Goal: Navigation & Orientation: Find specific page/section

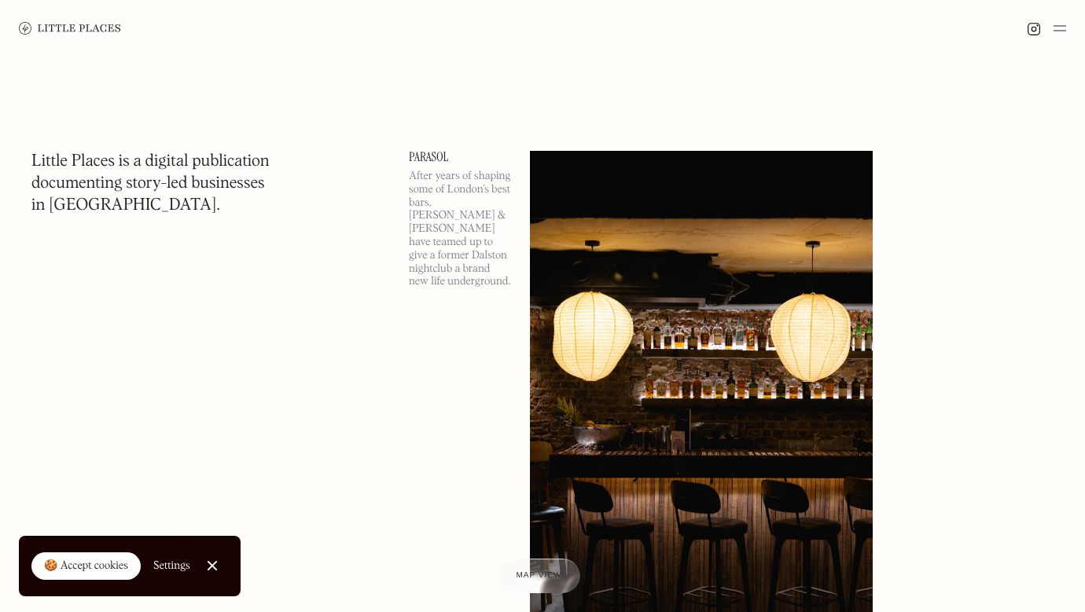
click at [1064, 25] on img at bounding box center [1059, 28] width 13 height 19
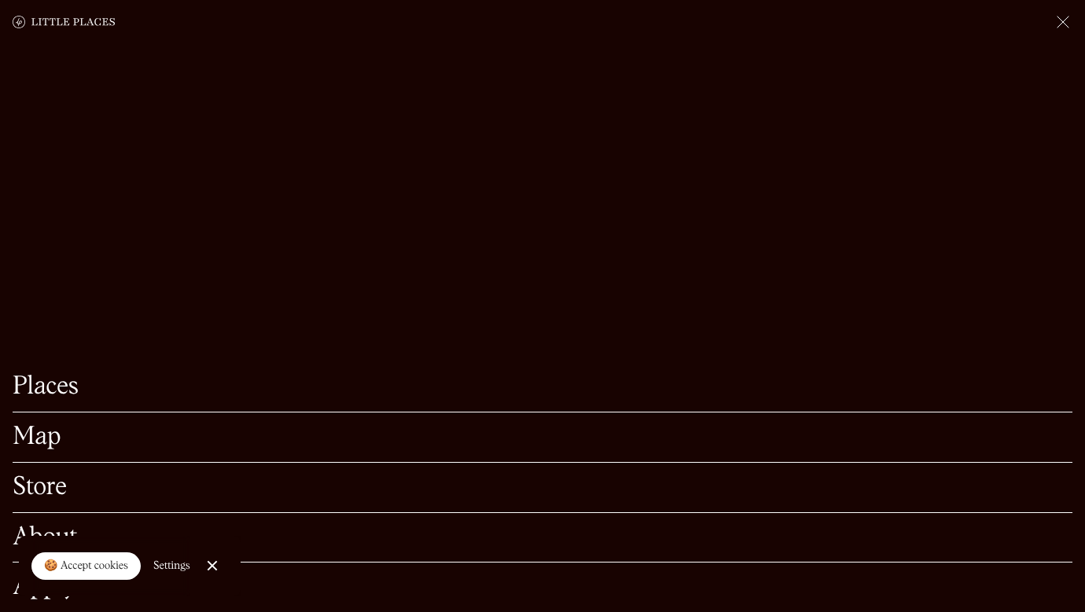
click at [34, 421] on div "Map" at bounding box center [543, 438] width 1060 height 50
click at [27, 437] on link "Map" at bounding box center [543, 437] width 1060 height 24
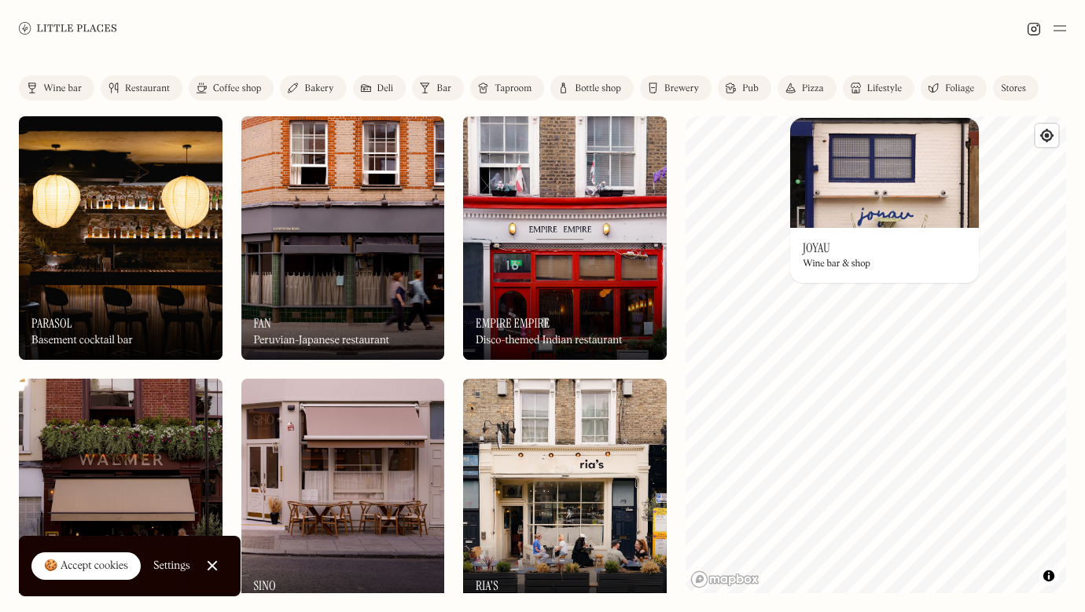
click at [887, 171] on img at bounding box center [884, 173] width 189 height 110
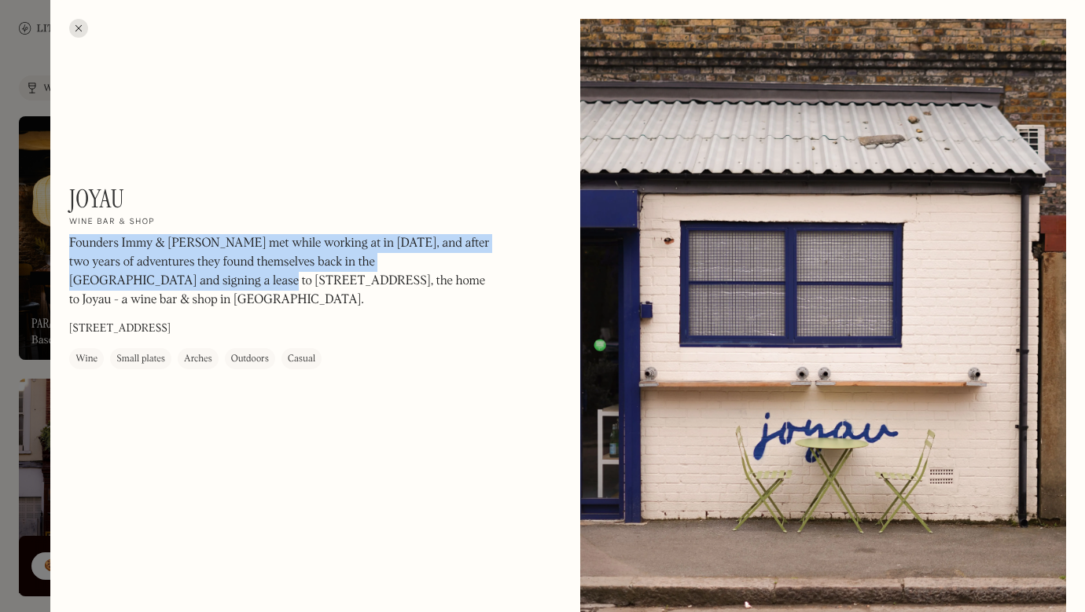
drag, startPoint x: 124, startPoint y: 230, endPoint x: 169, endPoint y: 288, distance: 72.8
click at [170, 288] on div "Joyau On Our Radar Wine bar & shop Founders Immy & Jack met while working at in…" at bounding box center [281, 277] width 424 height 186
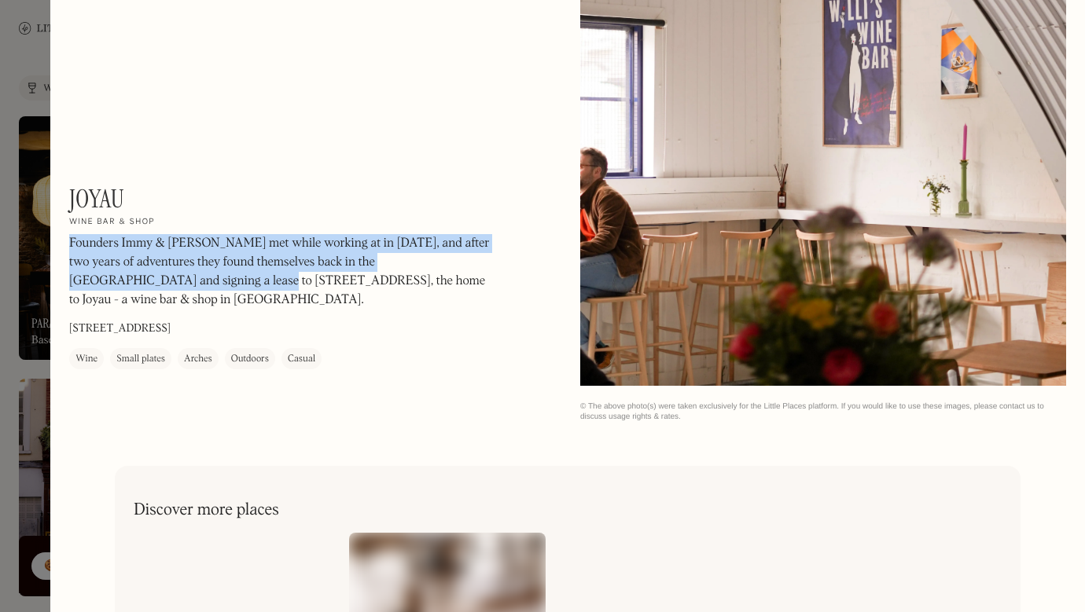
scroll to position [928, 0]
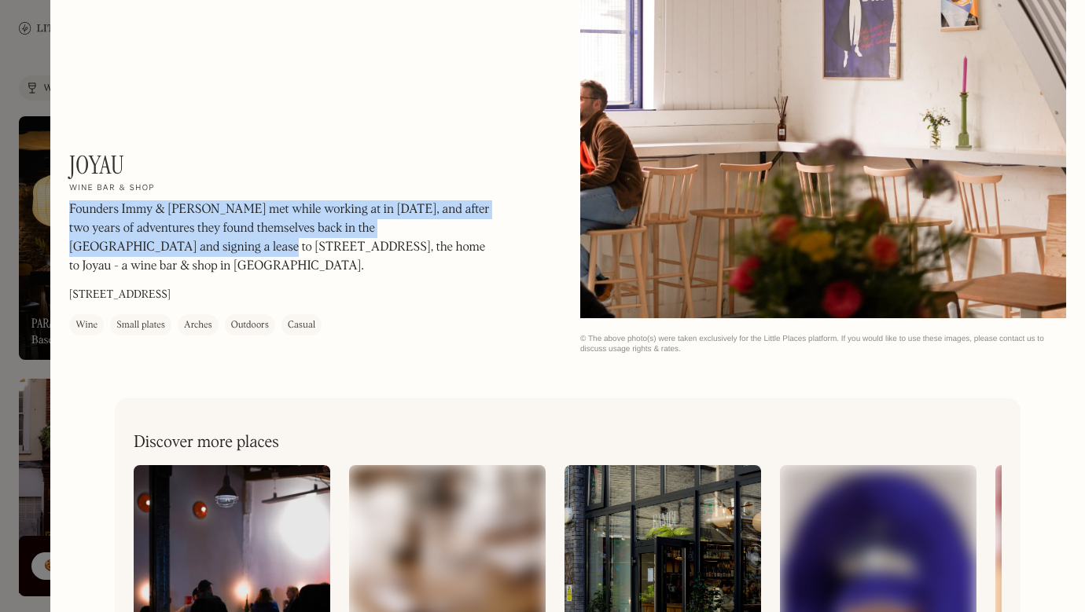
drag, startPoint x: 266, startPoint y: 296, endPoint x: 242, endPoint y: 293, distance: 24.5
click at [242, 293] on div "Joyau On Our Radar Wine bar & shop Founders Immy & Jack met while working at in…" at bounding box center [281, 243] width 424 height 186
copy div "Founders Immy & Jack met while working at in 2021, and after two years of adven…"
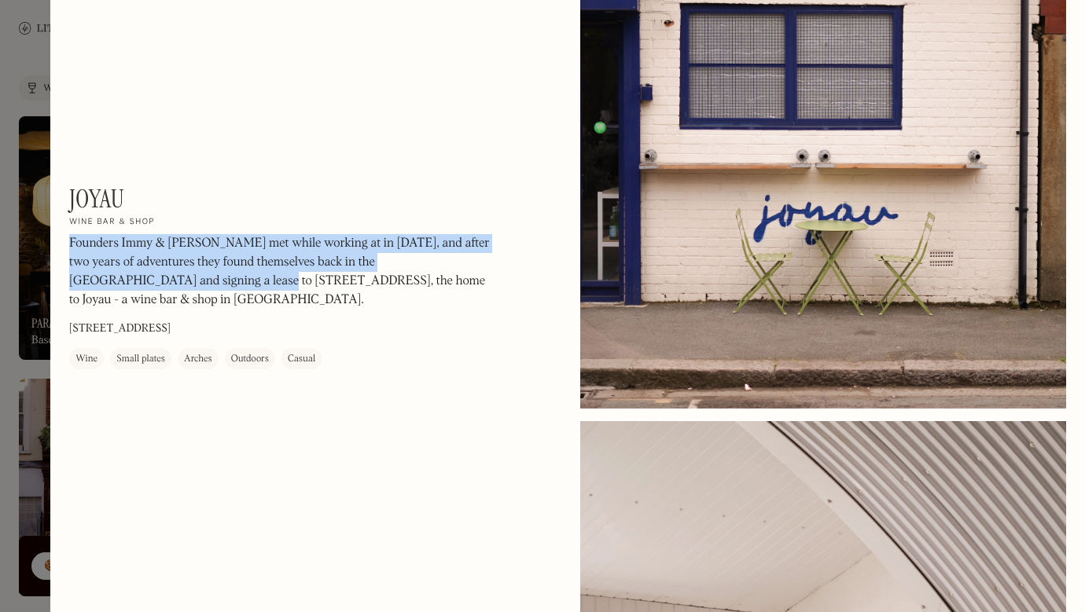
scroll to position [0, 0]
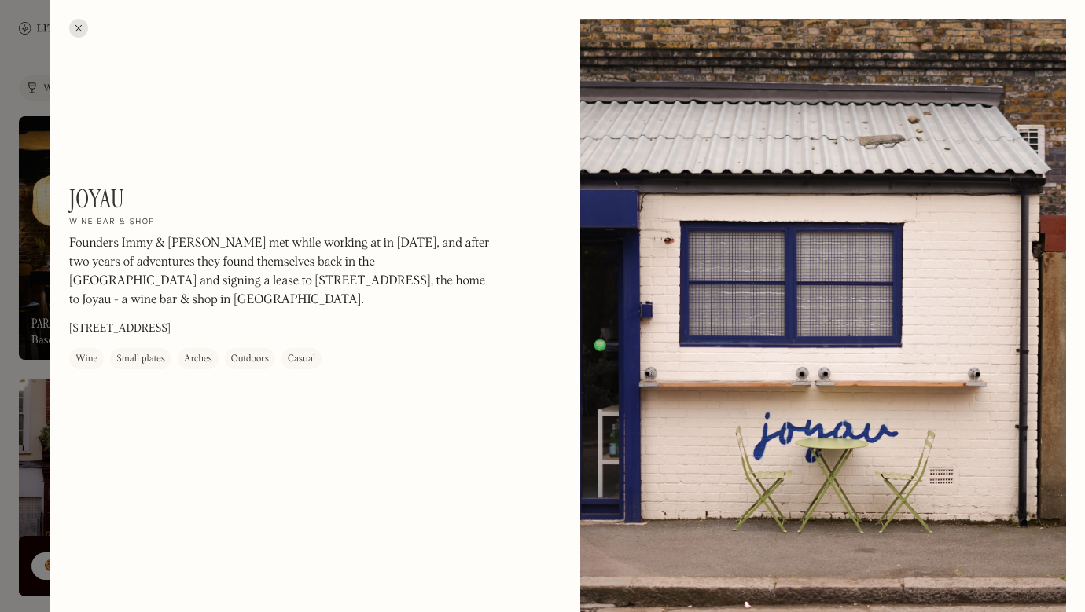
click at [28, 90] on div at bounding box center [542, 306] width 1085 height 612
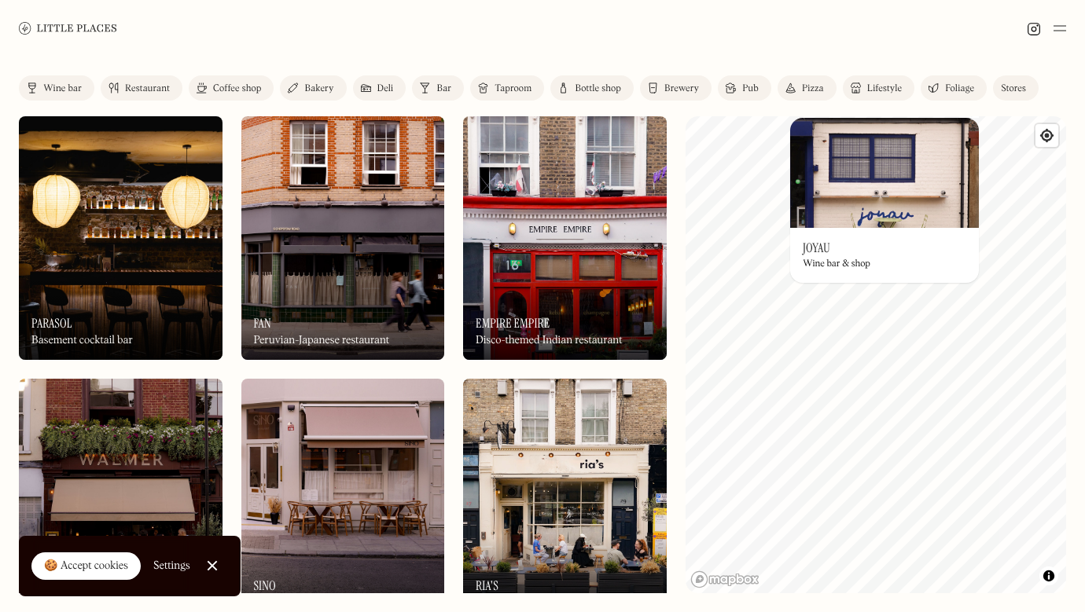
click at [968, 129] on img at bounding box center [884, 173] width 189 height 110
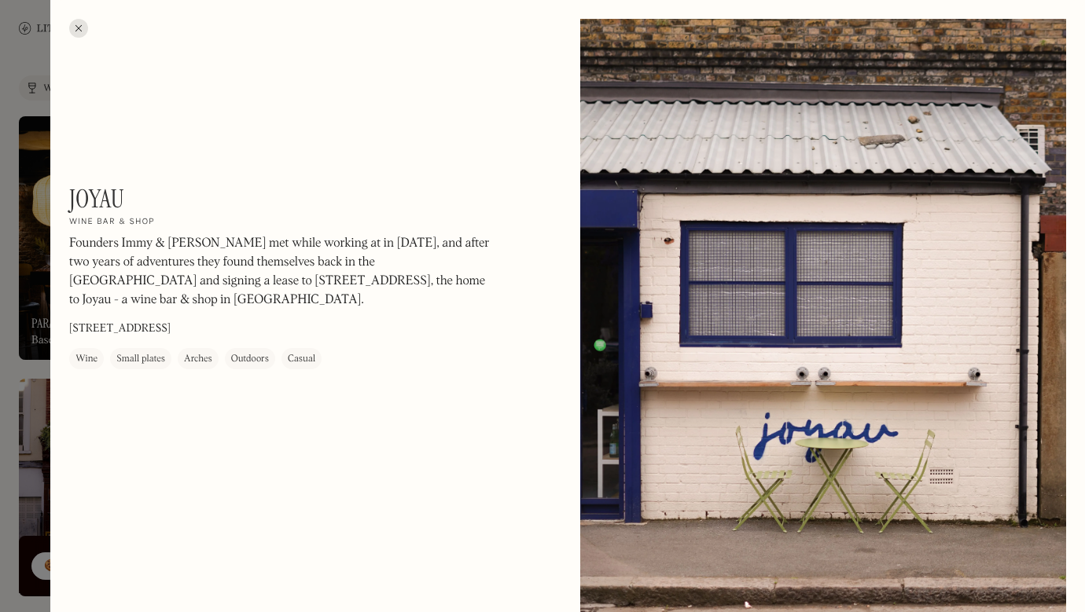
click at [83, 24] on div at bounding box center [78, 28] width 19 height 19
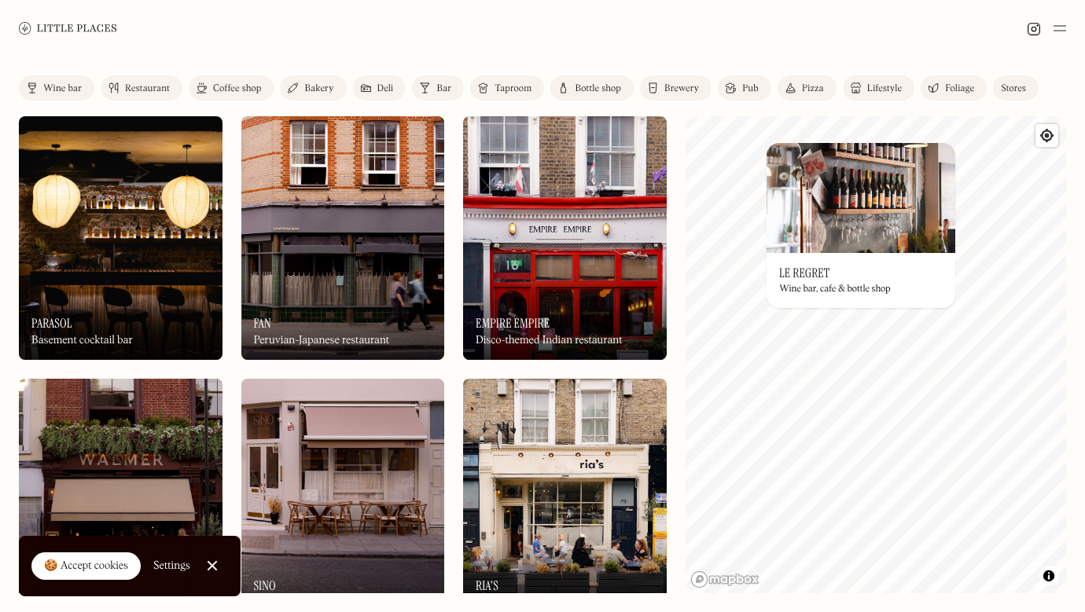
click at [942, 152] on img at bounding box center [860, 198] width 189 height 110
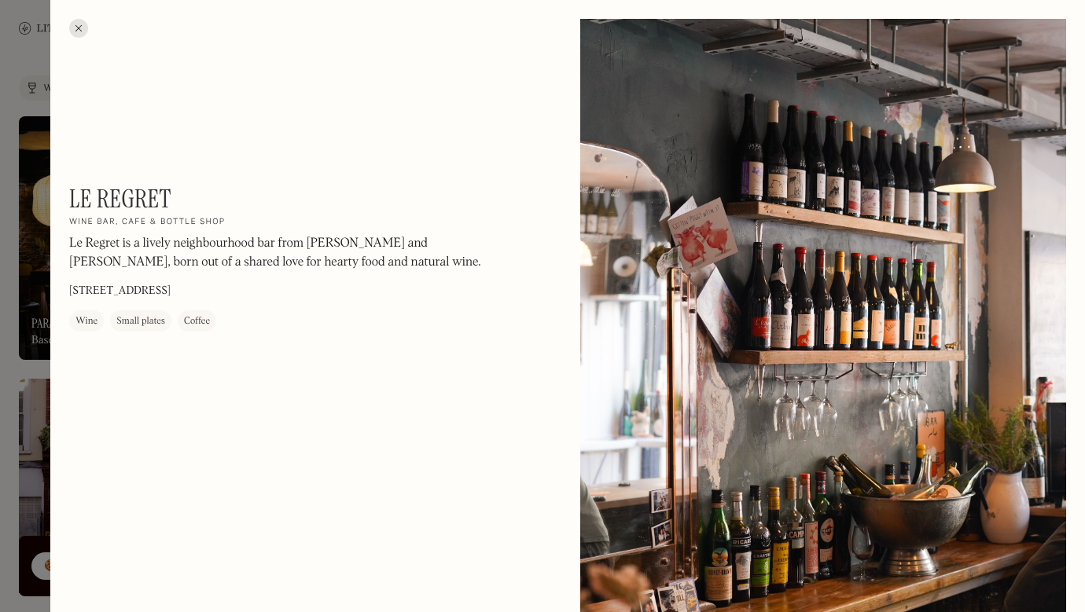
click at [74, 22] on div at bounding box center [78, 28] width 19 height 19
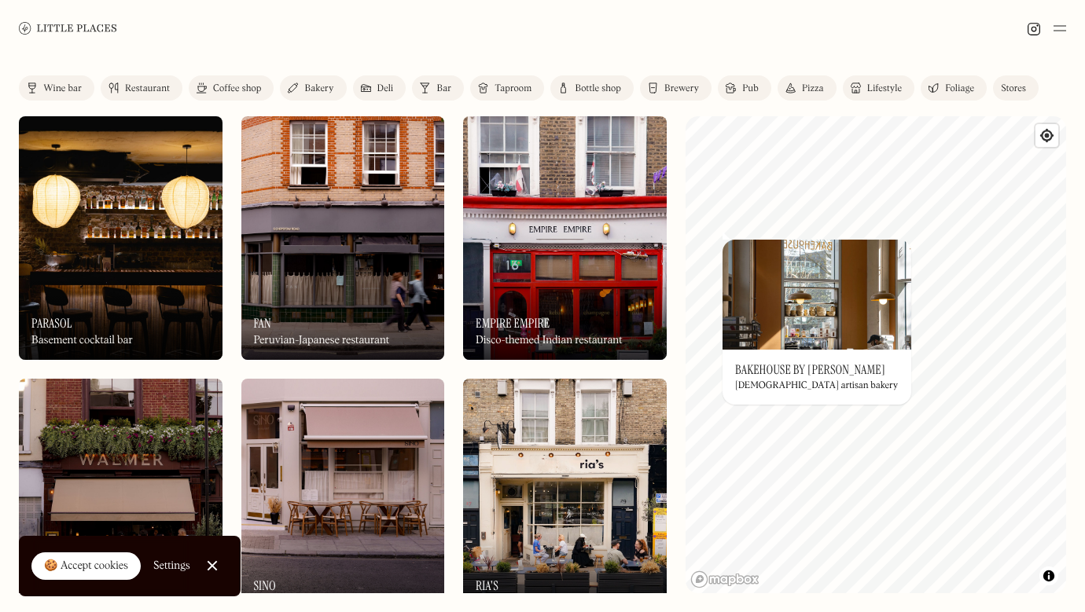
click at [802, 307] on img at bounding box center [816, 295] width 189 height 110
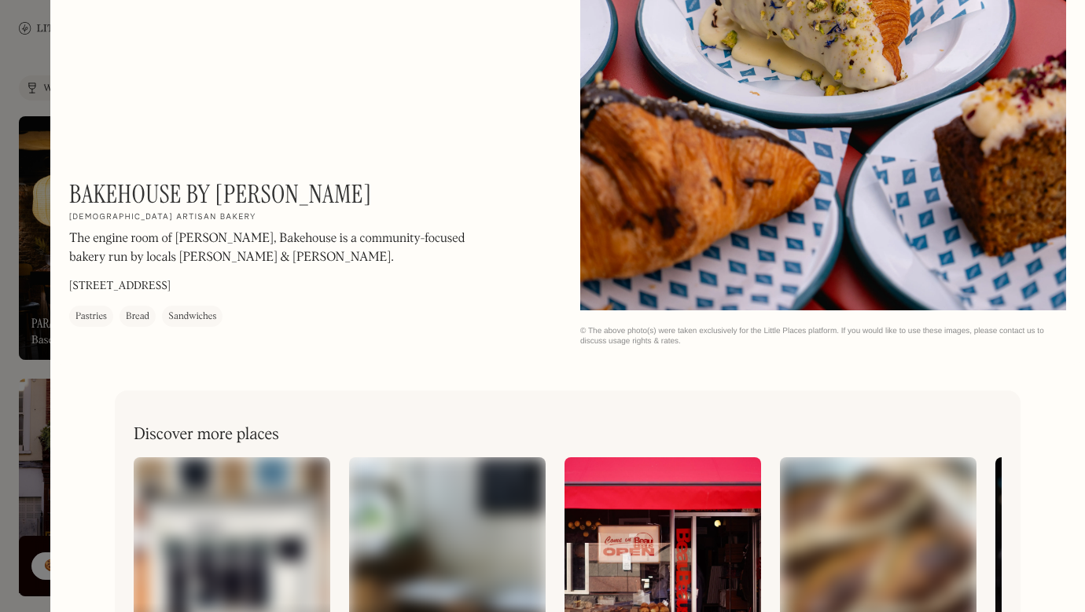
scroll to position [1680, 0]
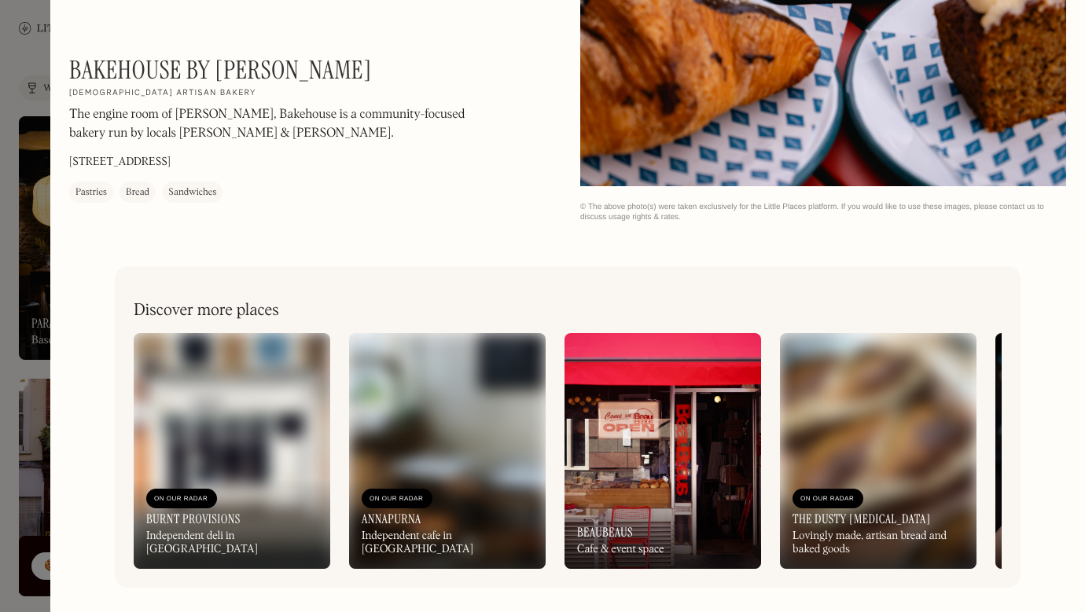
click at [35, 428] on div at bounding box center [542, 306] width 1085 height 612
